Goal: Transaction & Acquisition: Obtain resource

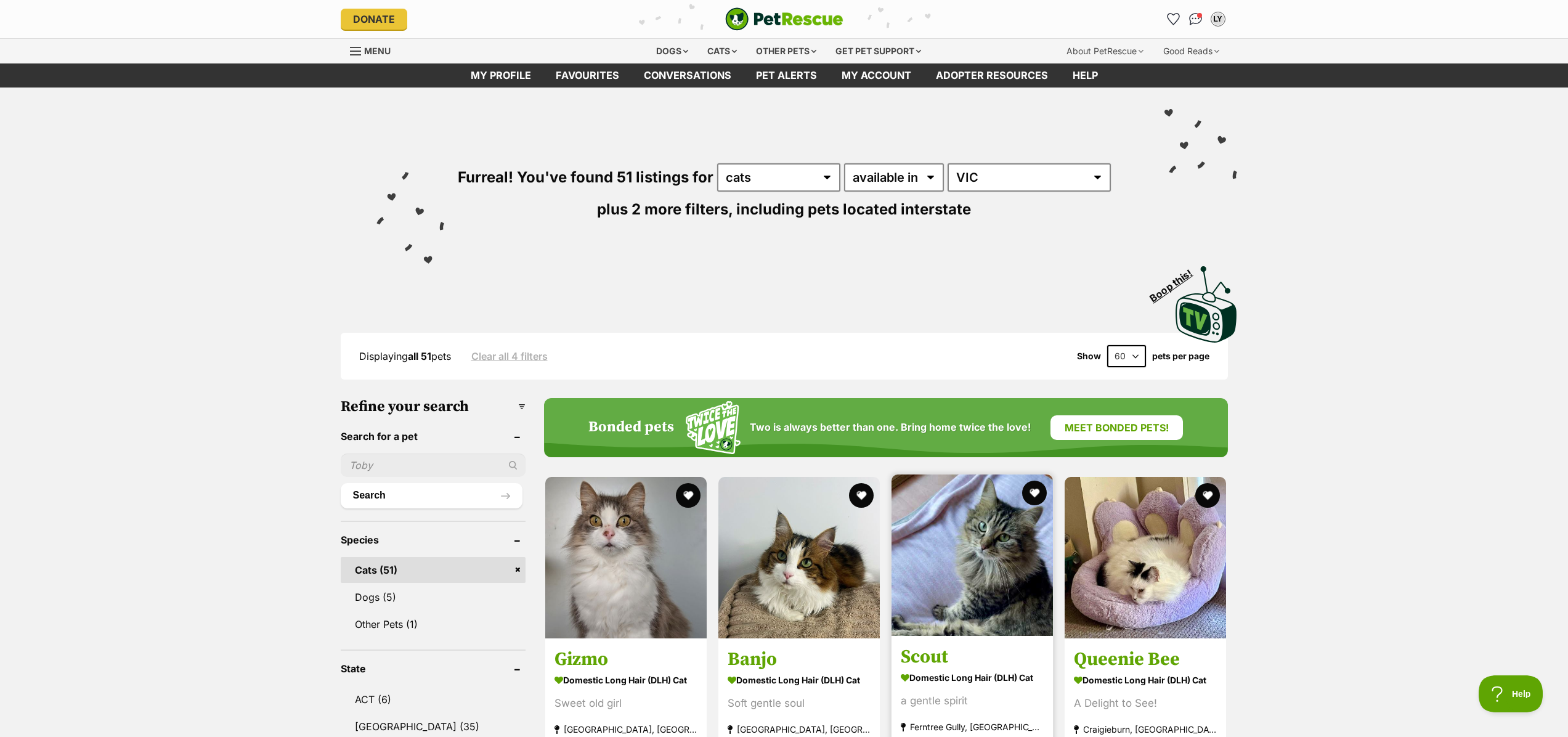
click at [979, 594] on img at bounding box center [972, 556] width 161 height 161
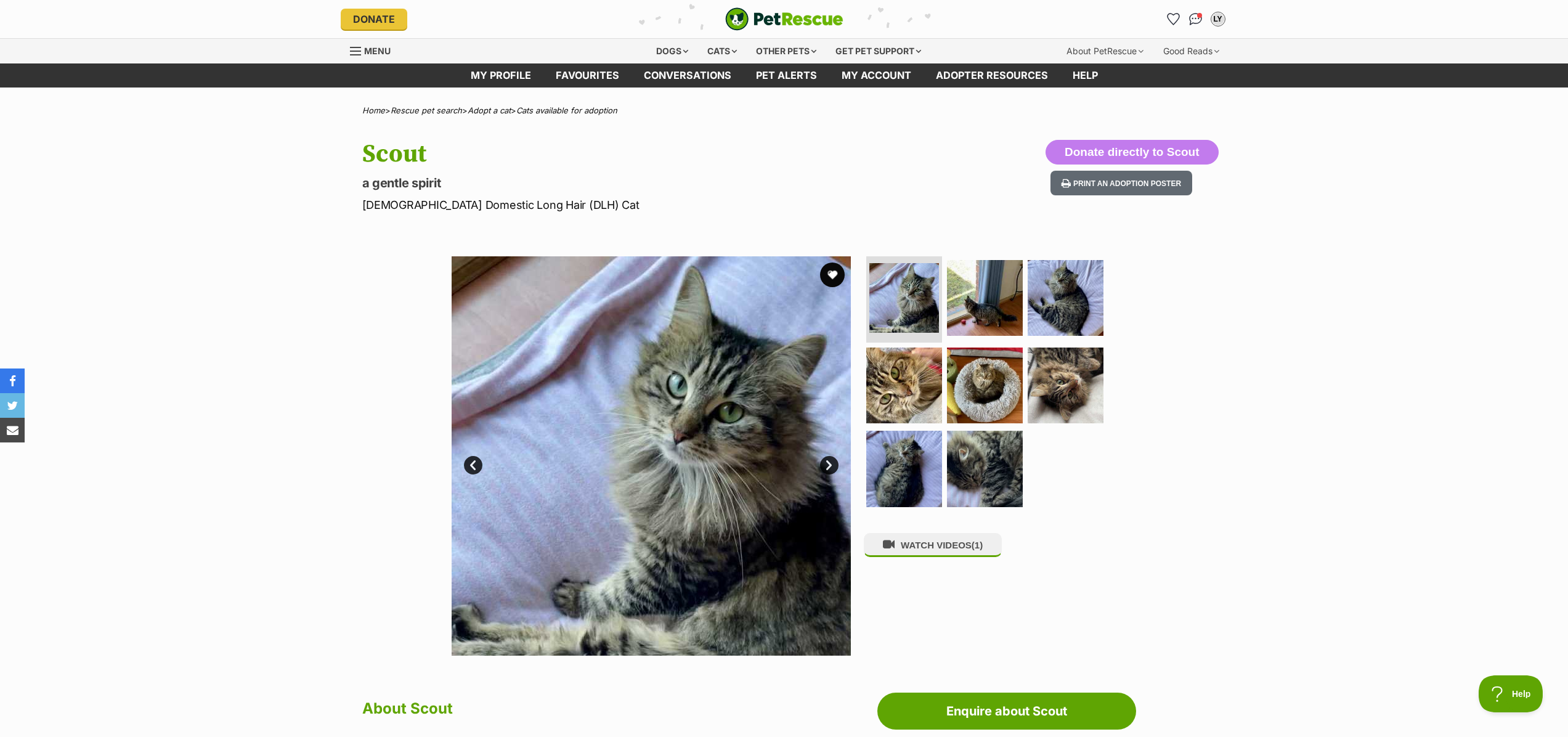
click at [828, 466] on link "Next" at bounding box center [829, 466] width 19 height 19
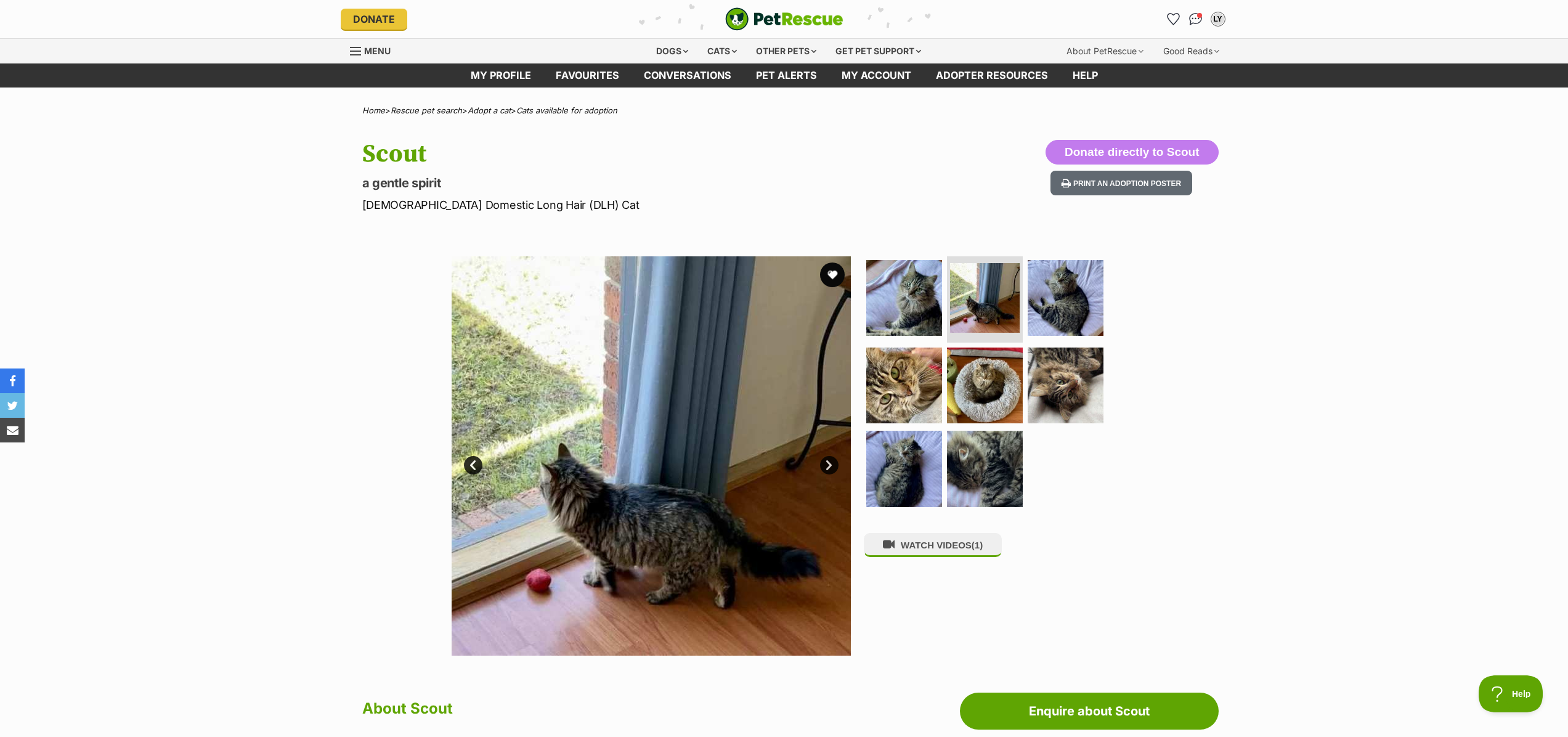
click at [829, 466] on link "Next" at bounding box center [829, 466] width 19 height 19
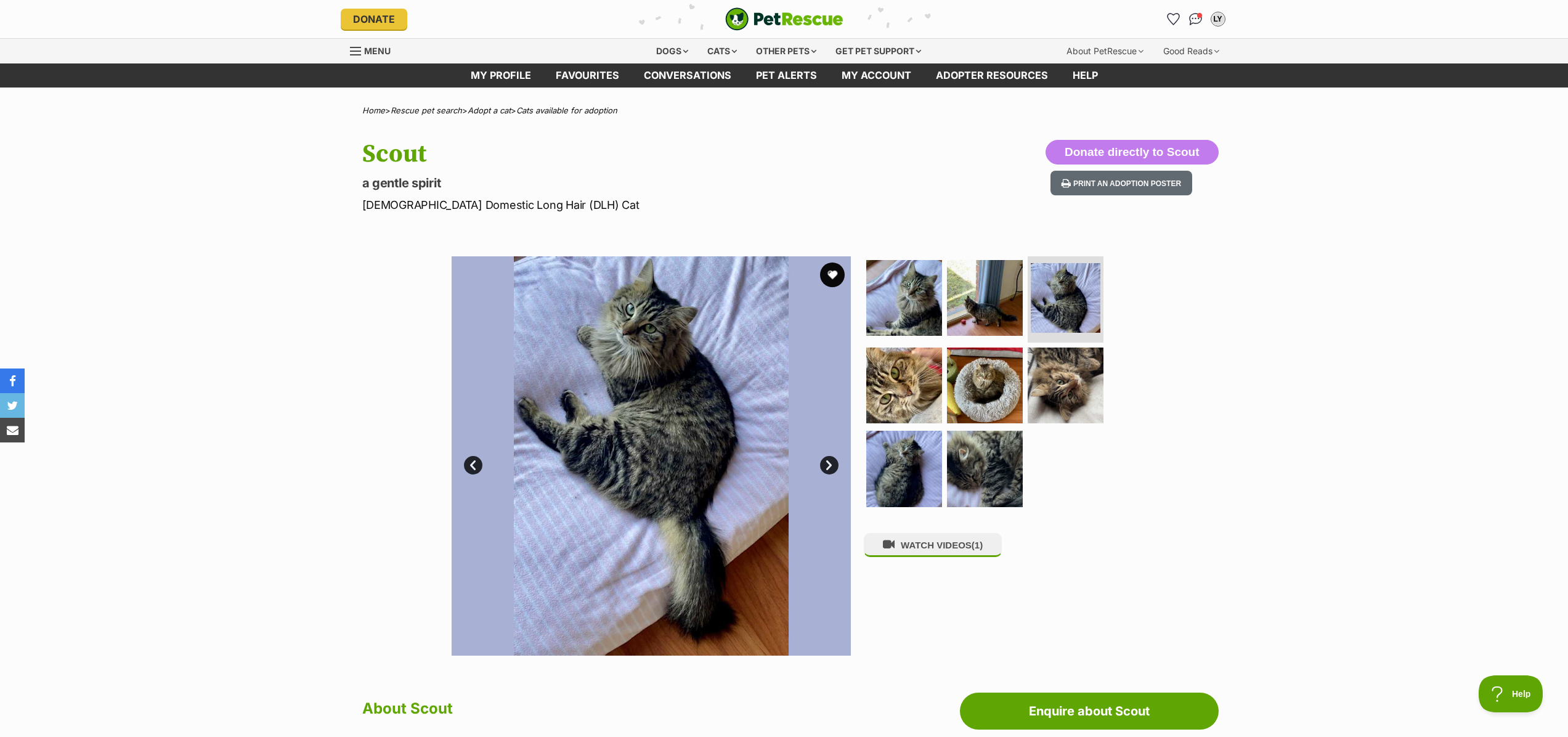
click at [829, 466] on link "Next" at bounding box center [829, 466] width 19 height 19
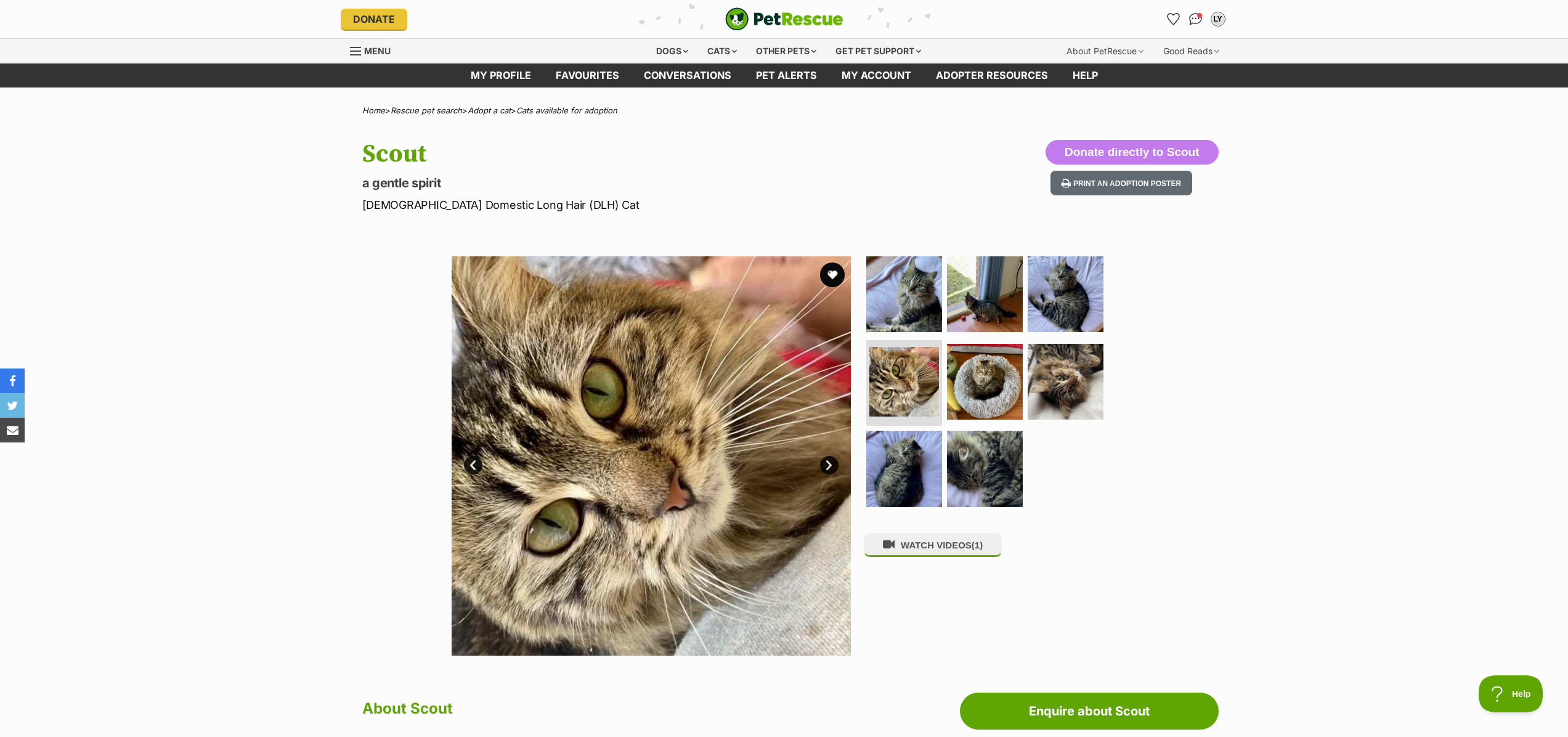
click at [829, 466] on link "Next" at bounding box center [829, 466] width 19 height 19
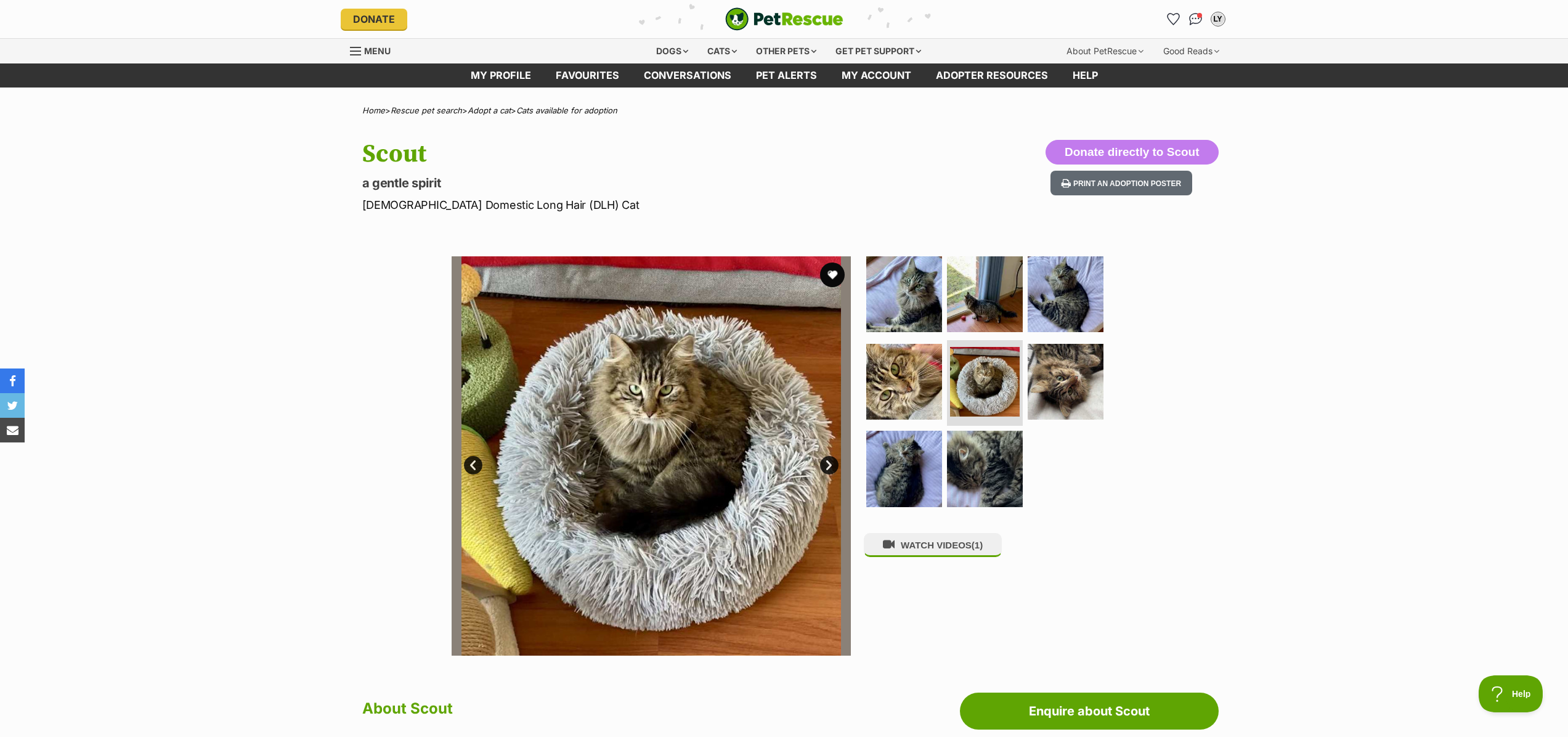
click at [829, 466] on link "Next" at bounding box center [829, 466] width 19 height 19
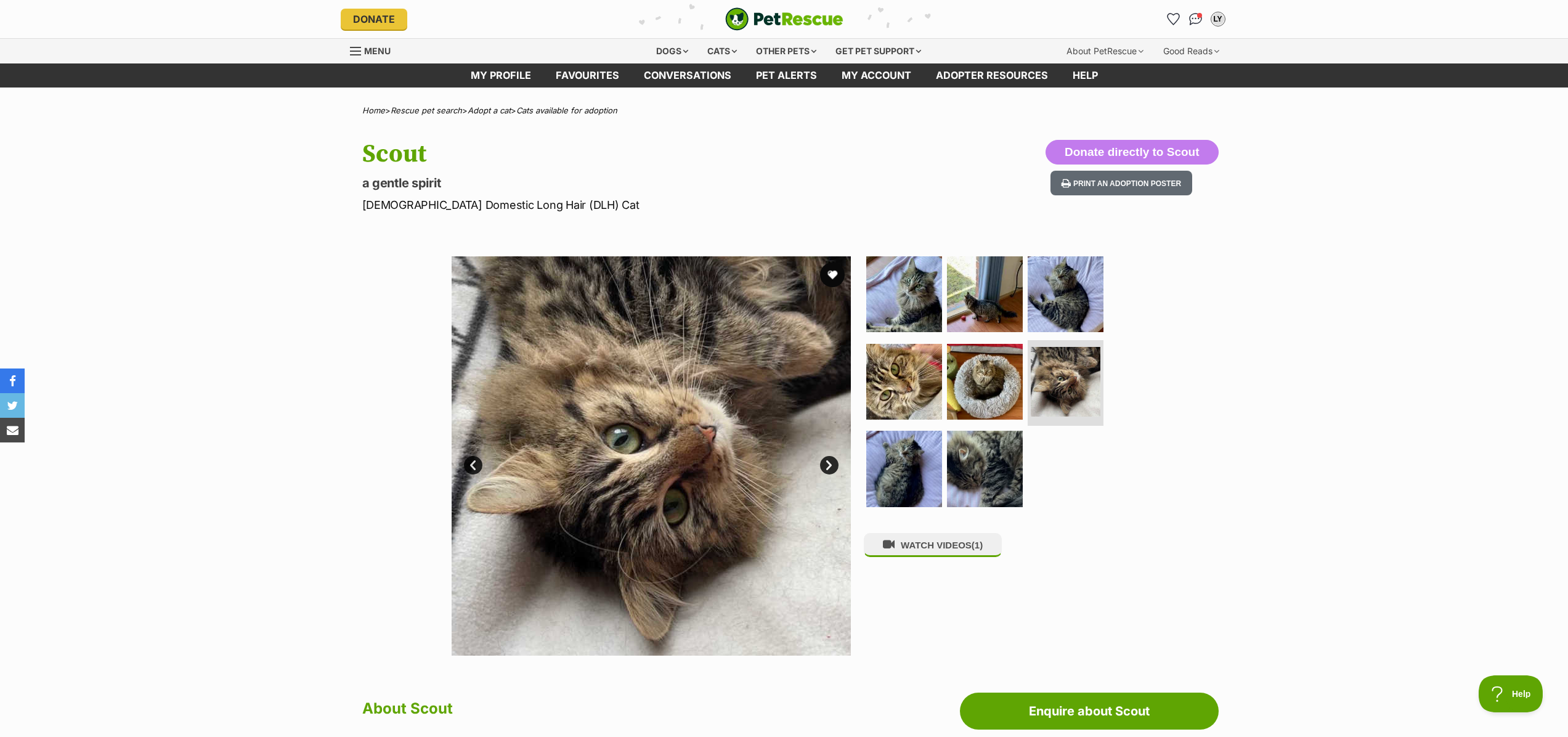
click at [829, 466] on link "Next" at bounding box center [829, 466] width 19 height 19
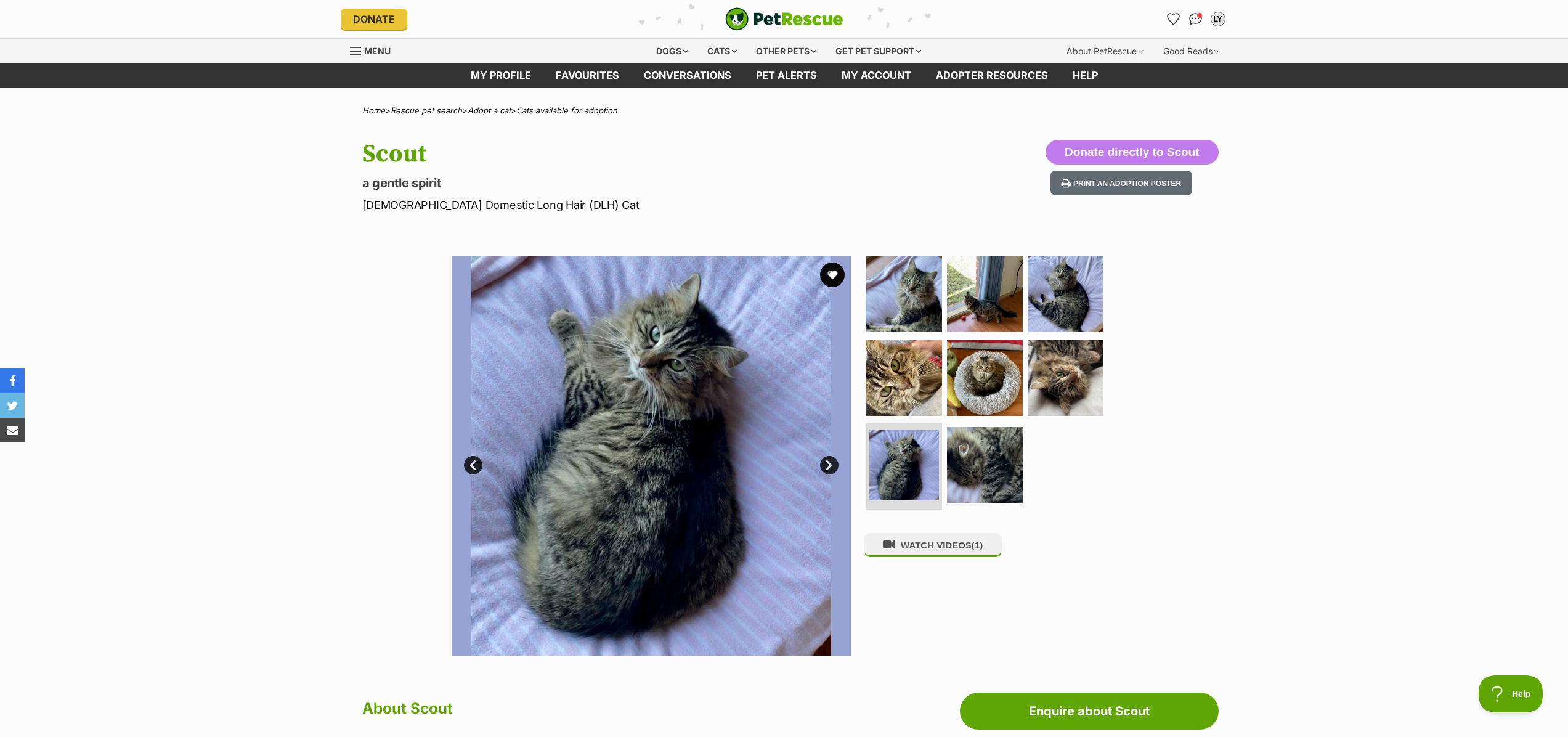
click at [829, 466] on link "Next" at bounding box center [829, 466] width 19 height 19
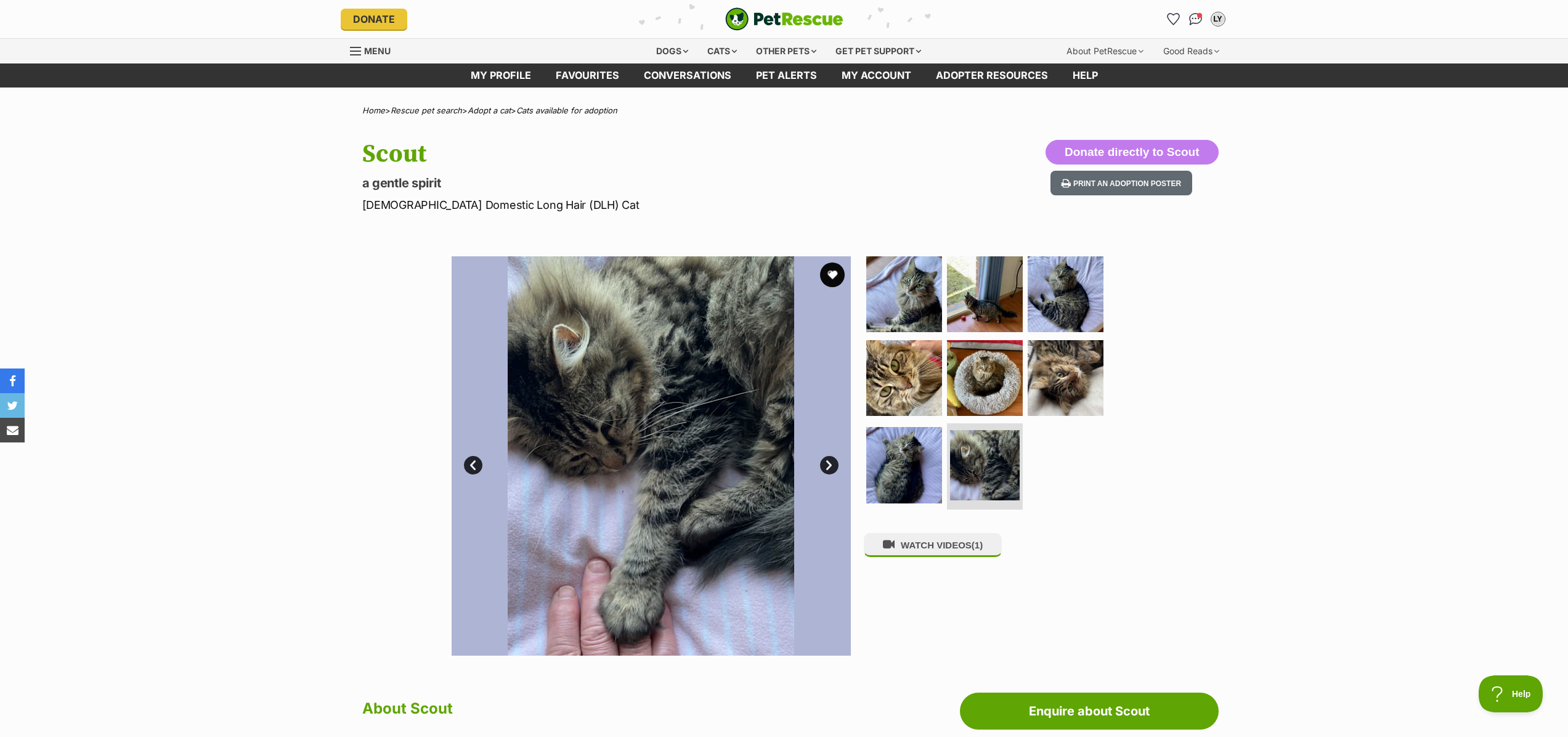
click at [829, 466] on link "Next" at bounding box center [829, 466] width 19 height 19
